Goal: Task Accomplishment & Management: Use online tool/utility

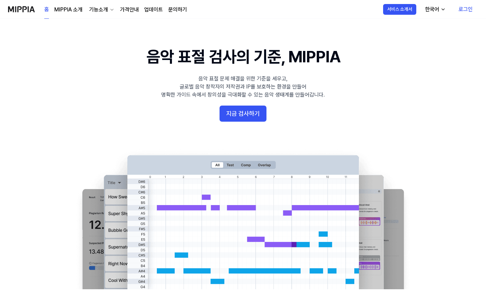
click at [462, 12] on link "로그인" at bounding box center [465, 9] width 25 height 19
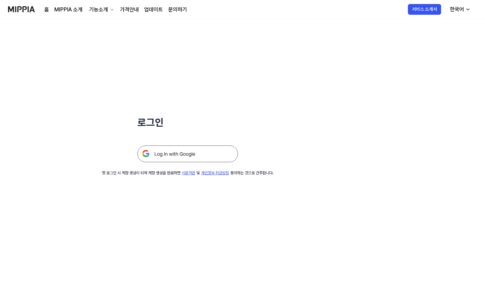
click at [199, 152] on img at bounding box center [187, 153] width 101 height 17
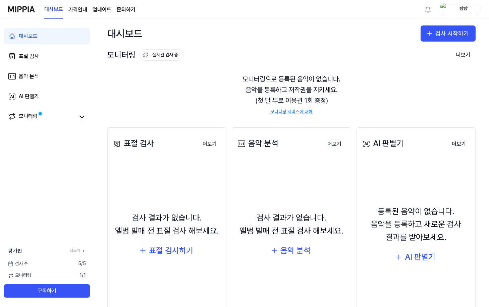
scroll to position [12, 0]
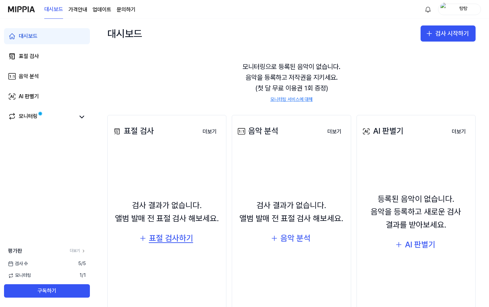
click at [172, 238] on div "표절 검사하기" at bounding box center [171, 238] width 44 height 13
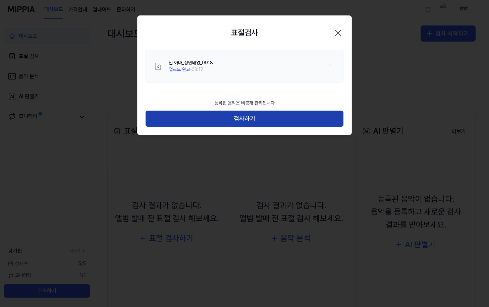
click at [245, 113] on button "검사하기" at bounding box center [244, 119] width 198 height 16
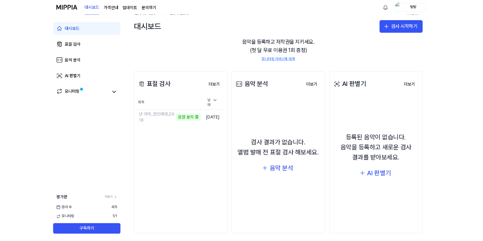
scroll to position [40, 0]
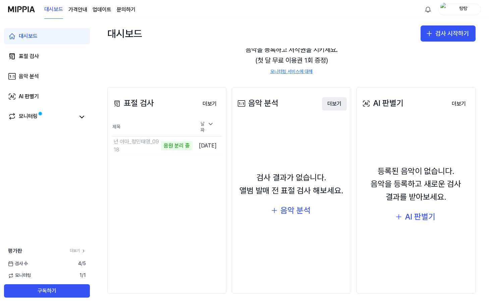
click at [330, 105] on button "더보기" at bounding box center [334, 103] width 25 height 13
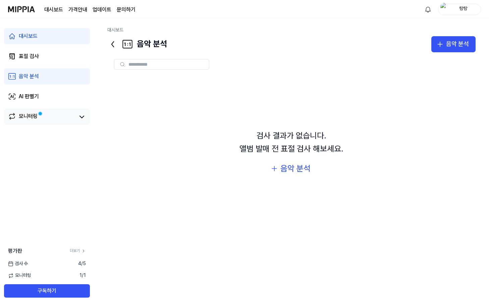
click at [45, 116] on link "모니터링" at bounding box center [41, 116] width 67 height 9
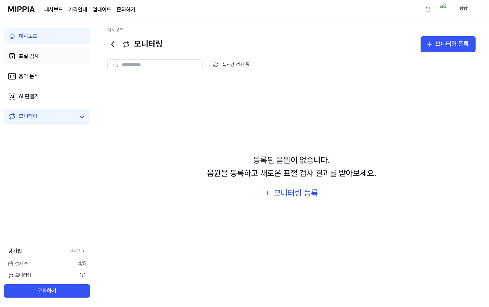
click at [36, 57] on div "표절 검사" at bounding box center [29, 56] width 20 height 8
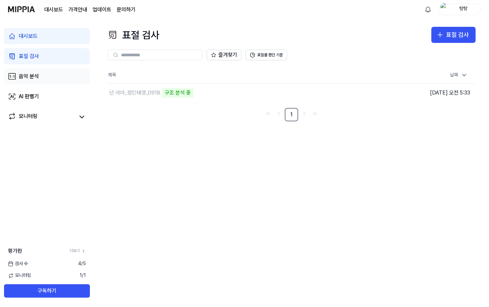
click at [46, 83] on link "음악 분석" at bounding box center [47, 76] width 86 height 16
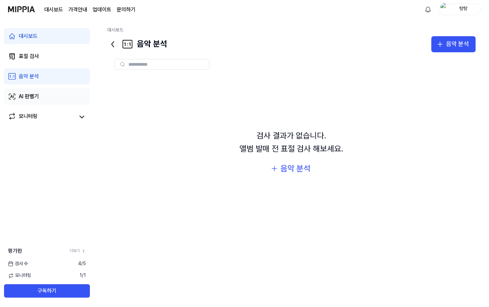
click at [49, 98] on link "AI 판별기" at bounding box center [47, 96] width 86 height 16
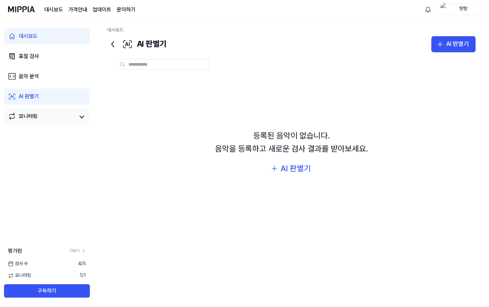
click at [59, 115] on link "모니터링" at bounding box center [41, 116] width 67 height 9
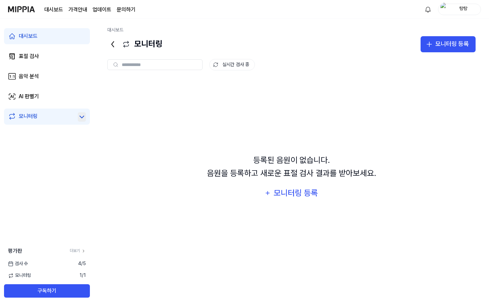
click at [79, 119] on icon at bounding box center [82, 117] width 8 height 8
click at [44, 55] on link "표절 검사" at bounding box center [47, 56] width 86 height 16
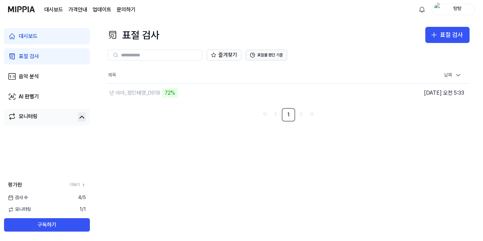
click at [267, 58] on button "표절률 판단 기준" at bounding box center [266, 55] width 42 height 11
click at [368, 37] on div "표절 검사 표절 검사" at bounding box center [288, 35] width 362 height 16
click at [168, 94] on div "78%" at bounding box center [170, 92] width 16 height 9
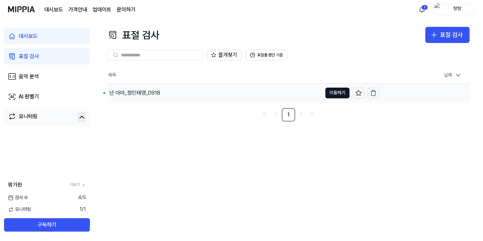
click at [152, 94] on div "넌 아마_정민태영_0918" at bounding box center [134, 93] width 51 height 8
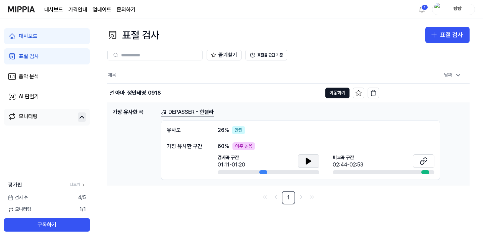
click at [308, 163] on icon at bounding box center [308, 161] width 5 height 6
click at [422, 161] on icon at bounding box center [423, 161] width 8 height 8
click at [225, 126] on span "26 %" at bounding box center [222, 130] width 11 height 8
drag, startPoint x: 219, startPoint y: 130, endPoint x: 226, endPoint y: 130, distance: 6.7
click at [226, 130] on span "26 %" at bounding box center [222, 130] width 11 height 8
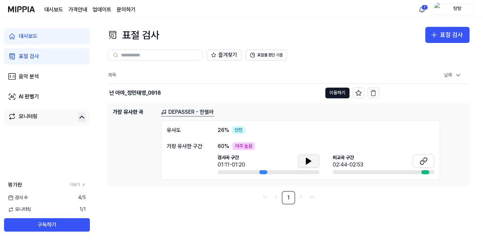
click at [294, 120] on div "유사도 26 % 안전 가장 유사한 구간 60 % 아주 높음 검사곡 구간 01:11-01:20 [GEOGRAPHIC_DATA] 구간 02:44-…" at bounding box center [300, 150] width 279 height 60
click at [177, 112] on link "DEPASSER - 한젤라" at bounding box center [187, 112] width 53 height 8
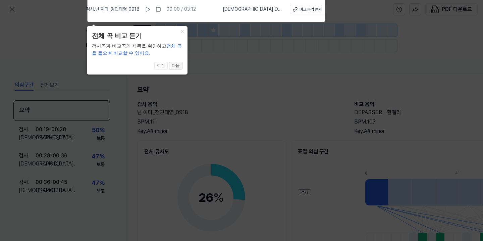
click at [177, 65] on button "다음" at bounding box center [175, 66] width 13 height 8
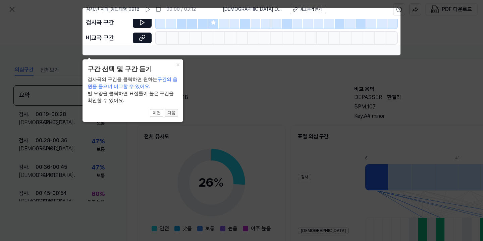
click at [175, 114] on button "다음" at bounding box center [171, 113] width 13 height 8
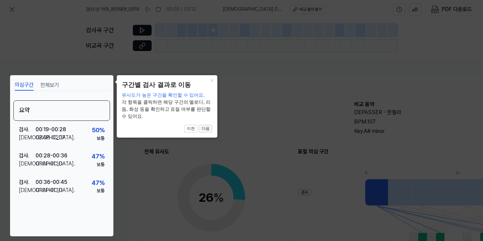
click at [207, 125] on button "다음" at bounding box center [205, 129] width 13 height 8
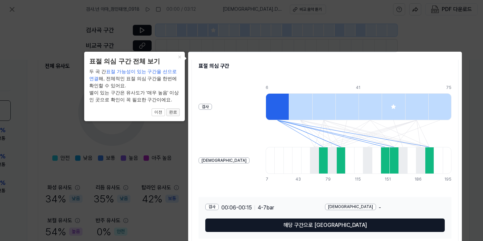
click at [174, 113] on button "완료" at bounding box center [172, 112] width 13 height 8
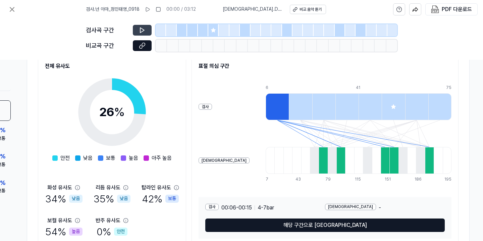
click at [139, 29] on icon at bounding box center [142, 30] width 7 height 7
click at [211, 29] on icon at bounding box center [212, 29] width 5 height 5
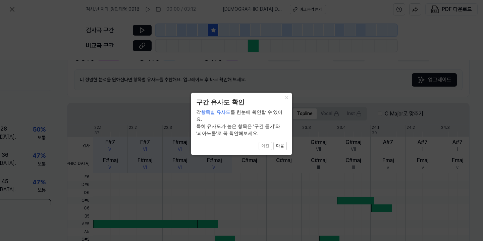
scroll to position [200, 62]
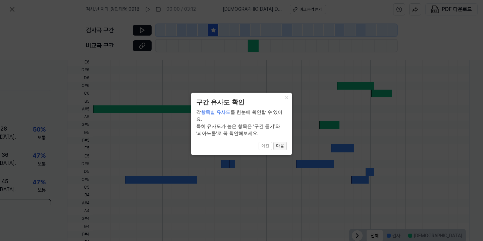
click at [279, 142] on button "다음" at bounding box center [279, 146] width 13 height 8
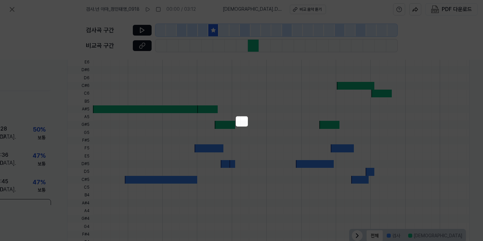
scroll to position [128, 62]
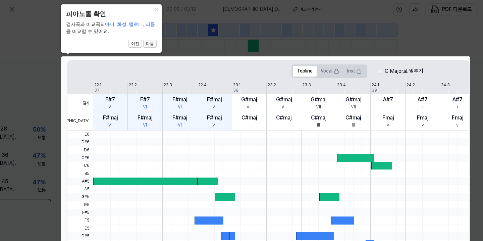
click at [150, 45] on button "다음" at bounding box center [149, 44] width 13 height 8
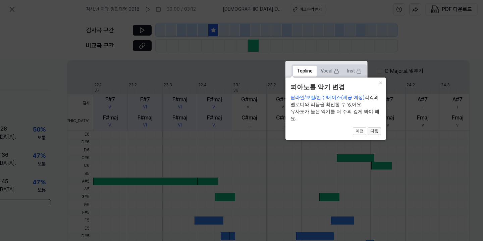
click at [380, 131] on button "다음" at bounding box center [373, 131] width 13 height 8
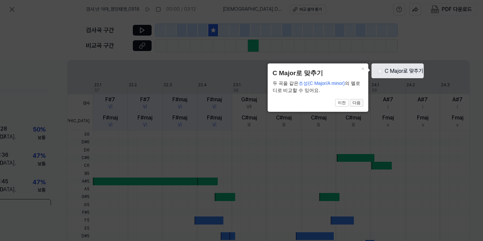
click at [358, 104] on button "다음" at bounding box center [356, 103] width 13 height 8
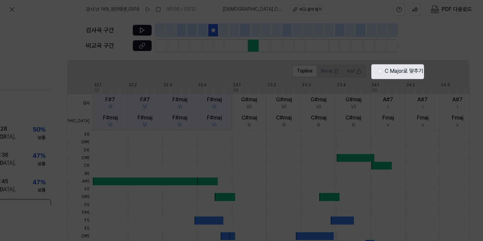
scroll to position [222, 62]
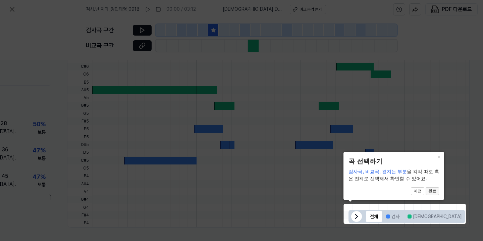
click at [432, 191] on button "완료" at bounding box center [431, 191] width 13 height 8
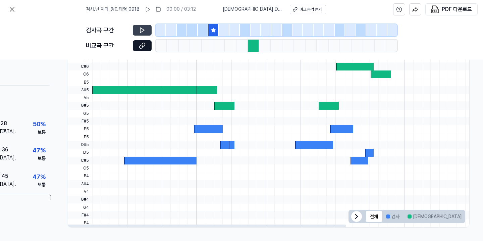
click at [144, 33] on icon at bounding box center [142, 30] width 7 height 7
click at [143, 31] on icon at bounding box center [143, 30] width 1 height 4
click at [215, 26] on div at bounding box center [213, 30] width 10 height 12
click at [148, 31] on button at bounding box center [142, 30] width 19 height 11
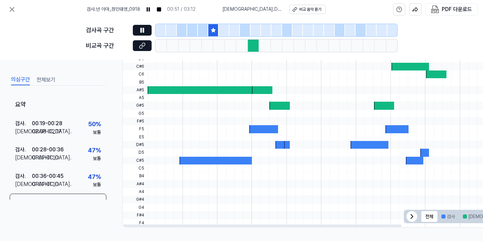
scroll to position [222, 2]
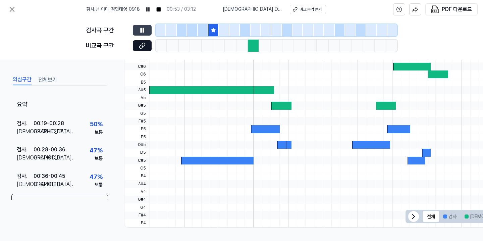
click at [148, 30] on button at bounding box center [142, 30] width 19 height 11
click at [150, 28] on button at bounding box center [142, 30] width 19 height 11
click at [253, 44] on div at bounding box center [253, 46] width 11 height 12
click at [252, 45] on div at bounding box center [253, 46] width 11 height 12
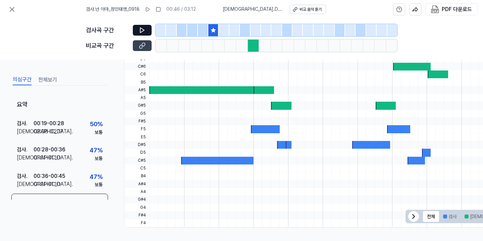
click at [139, 43] on icon at bounding box center [142, 45] width 7 height 7
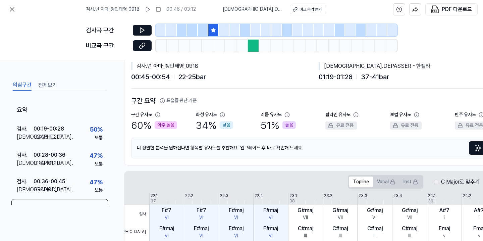
scroll to position [18, 2]
click at [226, 124] on div "낮음" at bounding box center [225, 125] width 13 height 8
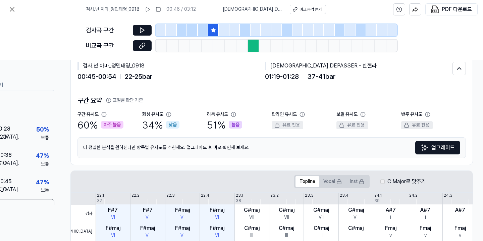
scroll to position [18, 62]
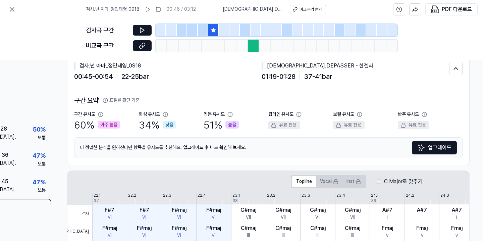
click at [277, 123] on div "유료 전용" at bounding box center [283, 125] width 31 height 8
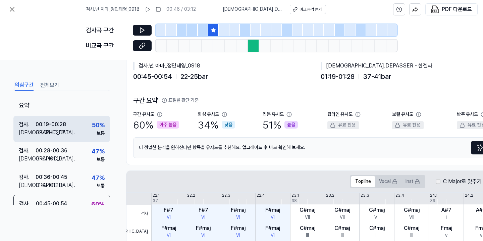
scroll to position [5, 0]
click at [77, 122] on div "검사 . 00:19 - 00:28 비교 . 02:08 - 02:17 50 % 보통" at bounding box center [61, 128] width 97 height 26
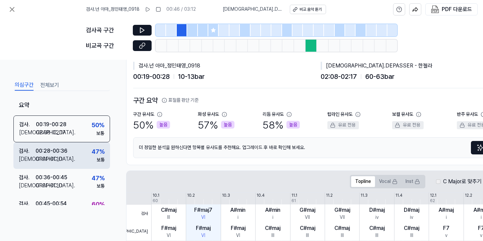
click at [88, 153] on div "검사 . 00:28 - 00:36 비교 . 01:01 - 01:10 47 % 보통" at bounding box center [61, 155] width 97 height 26
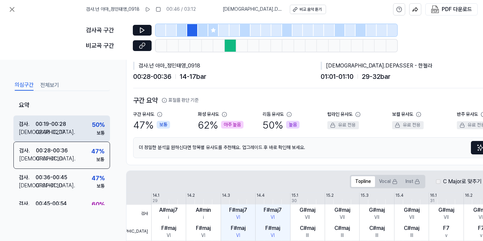
click at [87, 132] on div "검사 . 00:19 - 00:28 비교 . 02:08 - 02:17 50 % 보통" at bounding box center [61, 128] width 97 height 26
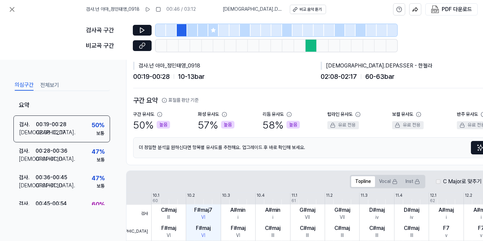
click at [184, 27] on div at bounding box center [182, 30] width 10 height 12
click at [142, 31] on icon at bounding box center [142, 30] width 7 height 7
click at [308, 45] on div at bounding box center [310, 46] width 11 height 12
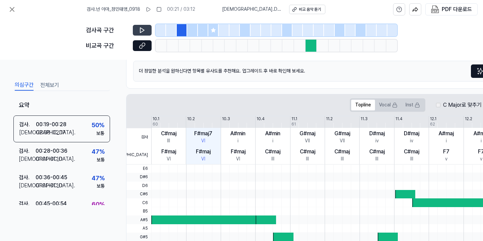
scroll to position [126, 0]
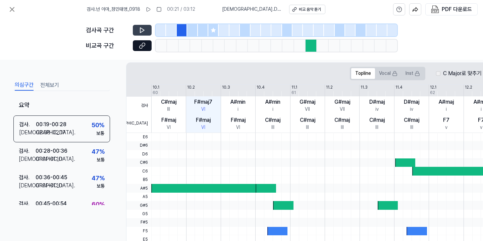
click at [199, 102] on div "F#maj7" at bounding box center [203, 102] width 18 height 8
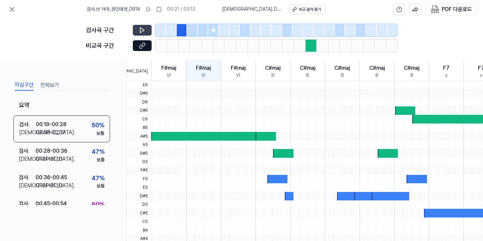
scroll to position [222, 0]
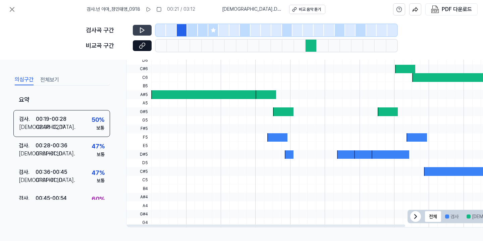
click at [317, 220] on div at bounding box center [428, 222] width 554 height 8
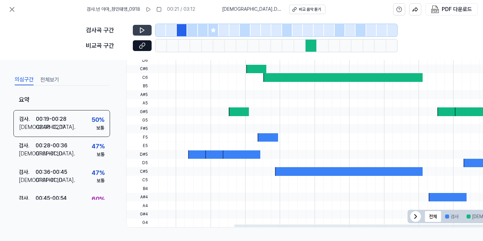
scroll to position [0, 177]
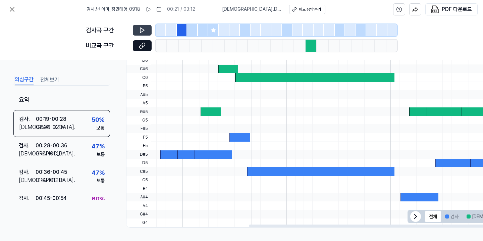
drag, startPoint x: 319, startPoint y: 223, endPoint x: 458, endPoint y: 223, distance: 139.4
click at [459, 224] on div at bounding box center [388, 225] width 279 height 2
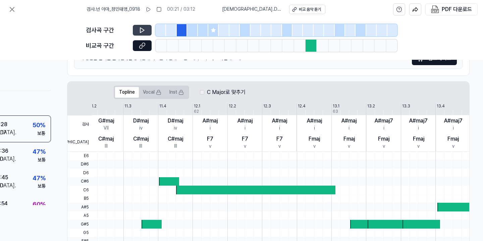
scroll to position [107, 62]
click at [166, 177] on div at bounding box center [169, 181] width 20 height 8
click at [166, 183] on div at bounding box center [169, 181] width 20 height 8
click at [309, 49] on div at bounding box center [310, 46] width 11 height 12
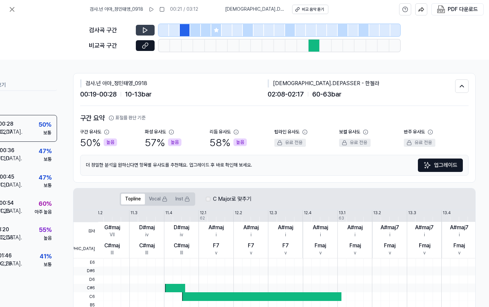
scroll to position [0, 56]
